Goal: Obtain resource: Download file/media

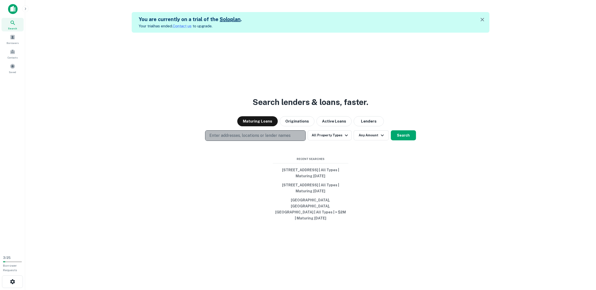
click at [269, 136] on p "Enter addresses, locations or lender names" at bounding box center [249, 136] width 81 height 6
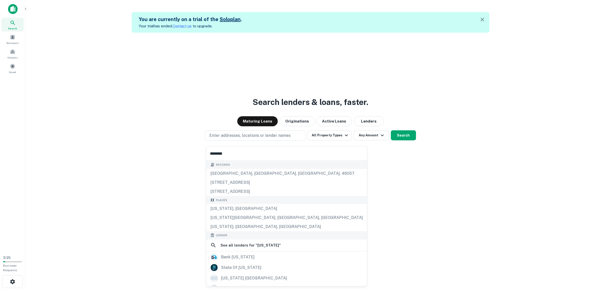
type input "********"
click at [245, 207] on div "[US_STATE], [GEOGRAPHIC_DATA]" at bounding box center [286, 208] width 161 height 9
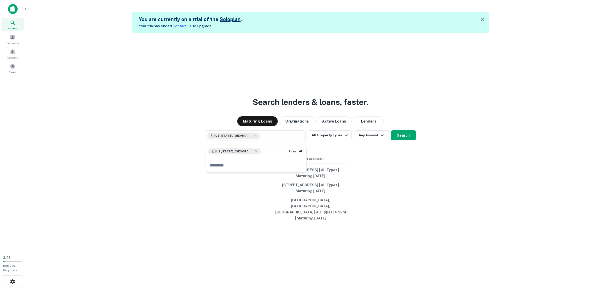
click at [350, 157] on div "Search lenders & loans, faster. Maturing Loans Originations Active Loans Lender…" at bounding box center [310, 178] width 562 height 290
click at [328, 137] on button "All Property Types" at bounding box center [329, 135] width 44 height 10
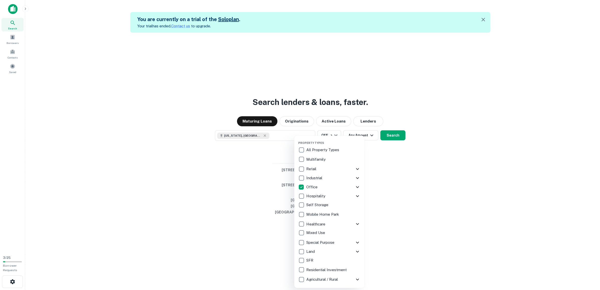
click at [384, 173] on div at bounding box center [300, 145] width 600 height 290
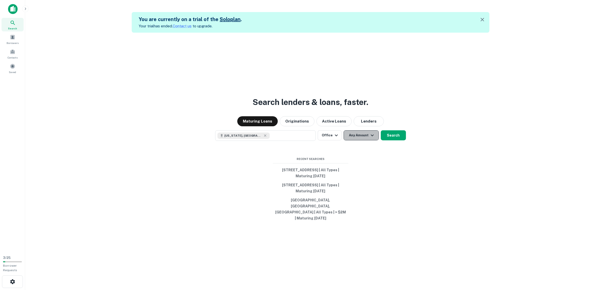
click at [365, 139] on button "Any Amount" at bounding box center [360, 135] width 35 height 10
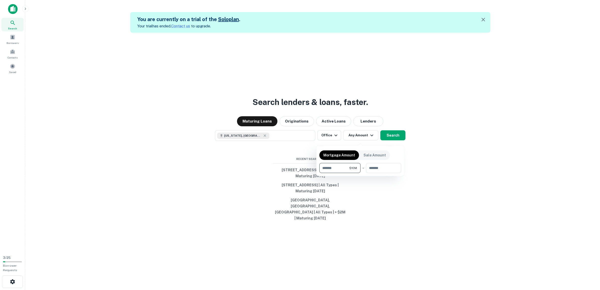
type input "********"
click at [430, 175] on div at bounding box center [300, 145] width 600 height 290
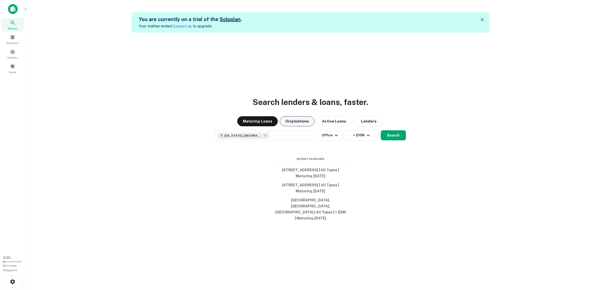
click at [296, 126] on button "Originations" at bounding box center [297, 121] width 35 height 10
drag, startPoint x: 416, startPoint y: 98, endPoint x: 414, endPoint y: 106, distance: 7.5
click at [416, 98] on div "Search lenders & loans, faster. Maturing Loans Originations Active Loans Lender…" at bounding box center [310, 178] width 562 height 290
click at [395, 138] on button "Search" at bounding box center [393, 135] width 25 height 10
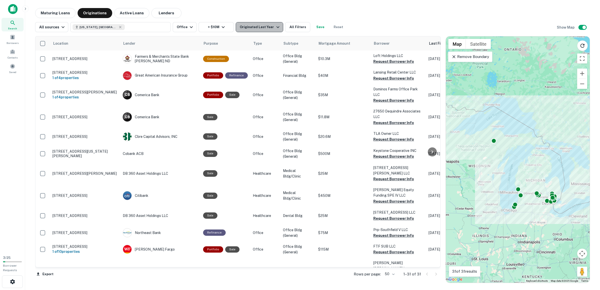
click at [267, 27] on div "Originated Last Year" at bounding box center [260, 27] width 41 height 6
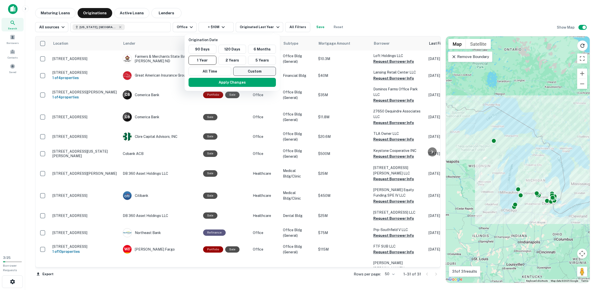
click at [259, 71] on button "Custom" at bounding box center [254, 71] width 43 height 9
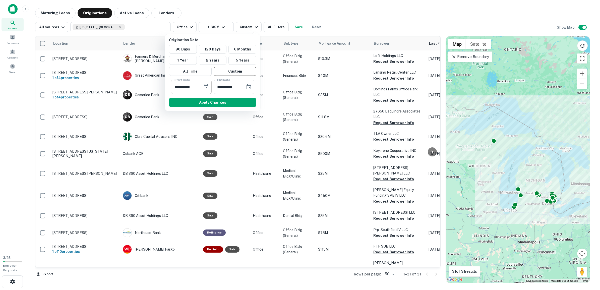
click at [206, 88] on icon "Choose date, selected date is Apr 18, 2025" at bounding box center [206, 87] width 6 height 6
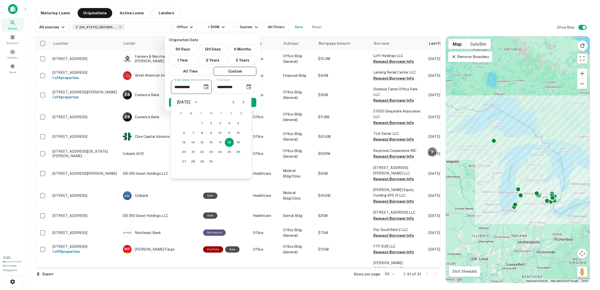
click at [235, 101] on icon "Previous month" at bounding box center [233, 102] width 6 height 6
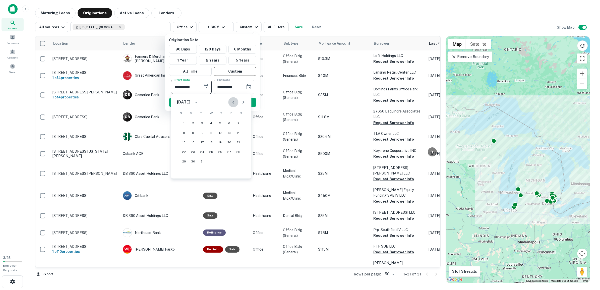
click at [235, 101] on icon "Previous month" at bounding box center [233, 102] width 6 height 6
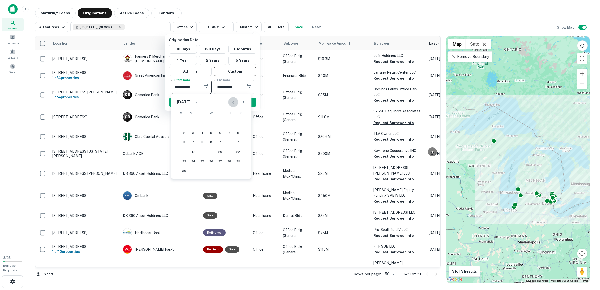
click at [235, 101] on icon "Previous month" at bounding box center [233, 102] width 6 height 6
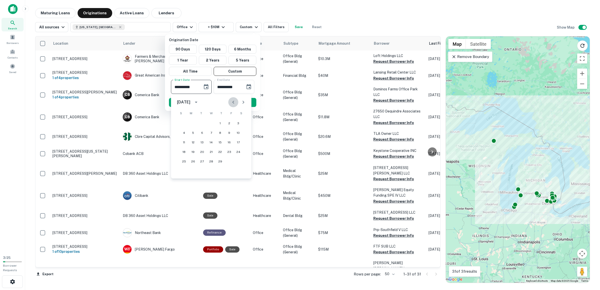
click at [235, 101] on icon "Previous month" at bounding box center [233, 102] width 6 height 6
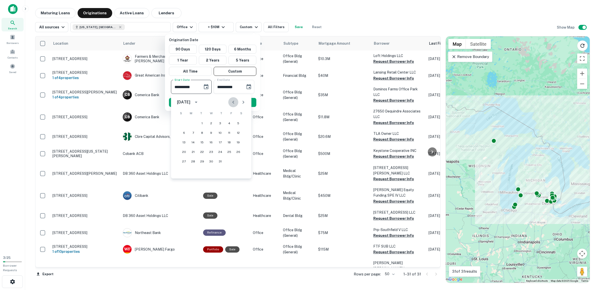
click at [235, 101] on icon "Previous month" at bounding box center [233, 102] width 6 height 6
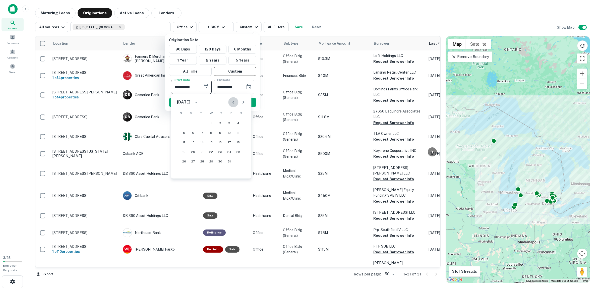
click at [235, 101] on icon "Previous month" at bounding box center [233, 102] width 6 height 6
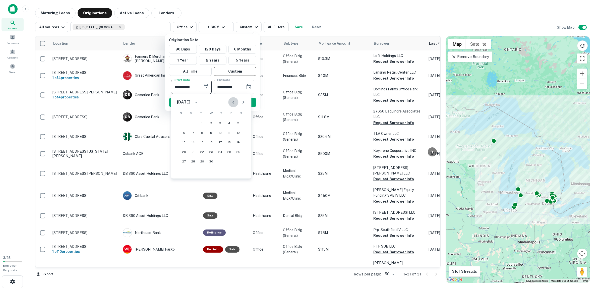
click at [235, 101] on icon "Previous month" at bounding box center [233, 102] width 6 height 6
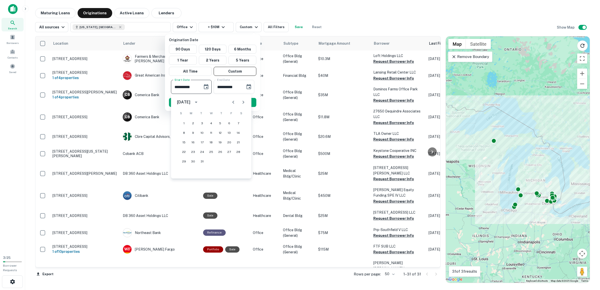
click at [235, 101] on icon "Previous month" at bounding box center [233, 102] width 6 height 6
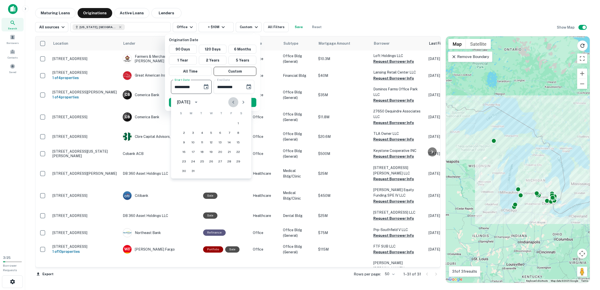
click at [235, 101] on icon "Previous month" at bounding box center [233, 102] width 6 height 6
click at [240, 104] on icon "Next month" at bounding box center [243, 102] width 6 height 6
click at [228, 141] on button "15" at bounding box center [229, 142] width 9 height 9
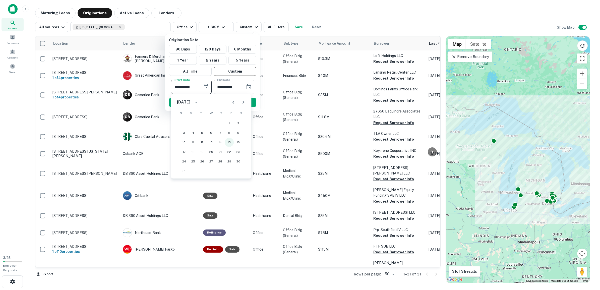
type input "**********"
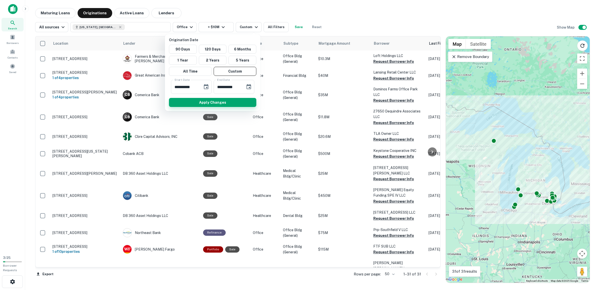
click at [233, 103] on button "Apply Changes" at bounding box center [212, 102] width 87 height 9
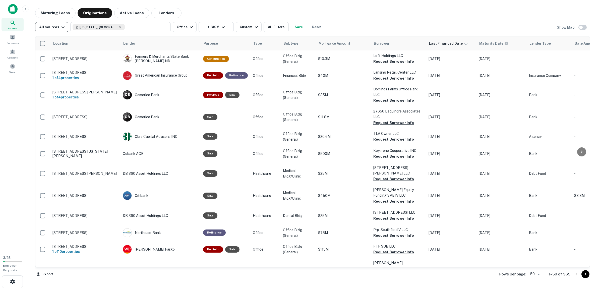
click at [61, 26] on icon "button" at bounding box center [63, 27] width 6 height 6
click at [61, 26] on div at bounding box center [300, 145] width 600 height 290
click at [295, 27] on button "Save" at bounding box center [299, 27] width 16 height 10
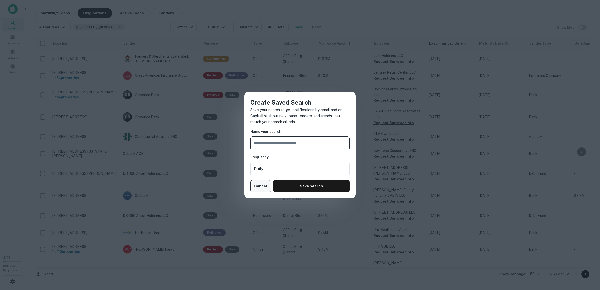
click at [264, 185] on button "Cancel" at bounding box center [260, 186] width 21 height 12
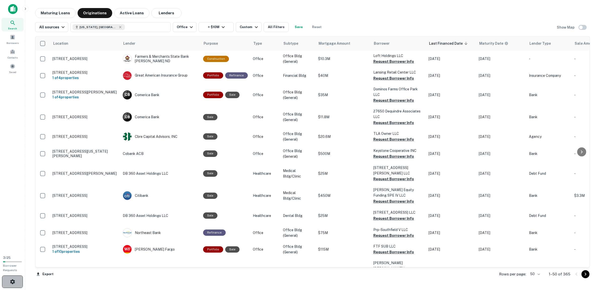
click at [11, 280] on icon "button" at bounding box center [13, 282] width 6 height 6
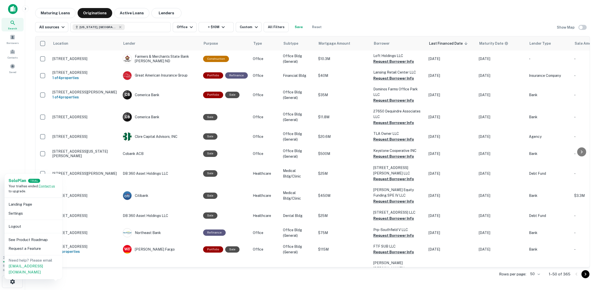
click at [82, 283] on div at bounding box center [300, 145] width 600 height 290
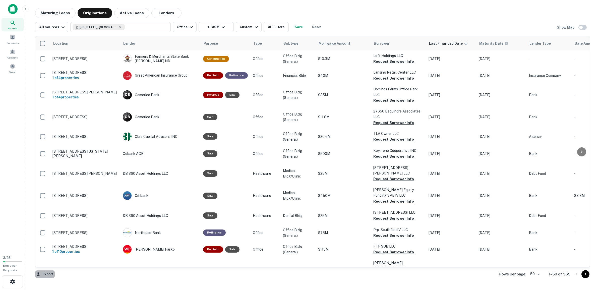
click at [48, 274] on button "Export" at bounding box center [45, 275] width 20 height 8
click at [71, 279] on li "Export as Excel (.xlsx)" at bounding box center [63, 279] width 57 height 9
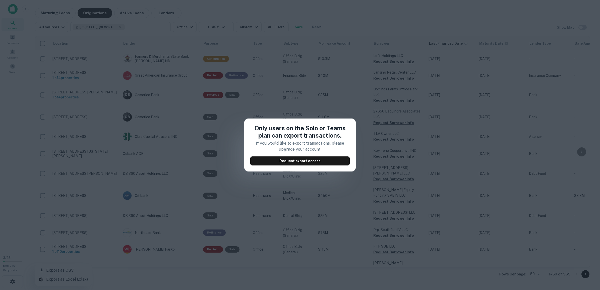
click at [304, 107] on div "Only users on the Solo or Teams plan can export transactions. If you would like…" at bounding box center [300, 145] width 600 height 290
